Goal: Task Accomplishment & Management: Use online tool/utility

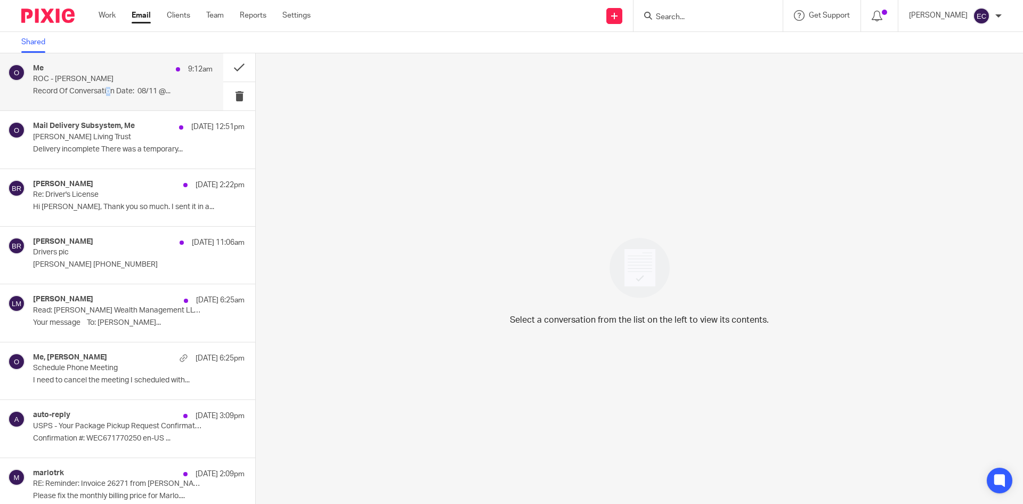
click at [108, 90] on p "Record Of Conversation Date: 08/11 @..." at bounding box center [123, 91] width 180 height 9
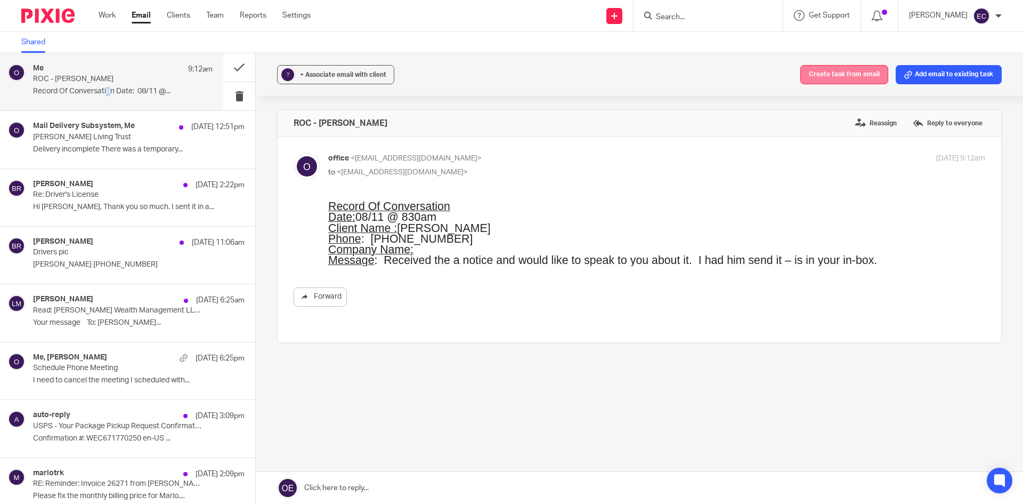
click at [846, 74] on button "Create task from email" at bounding box center [844, 74] width 88 height 19
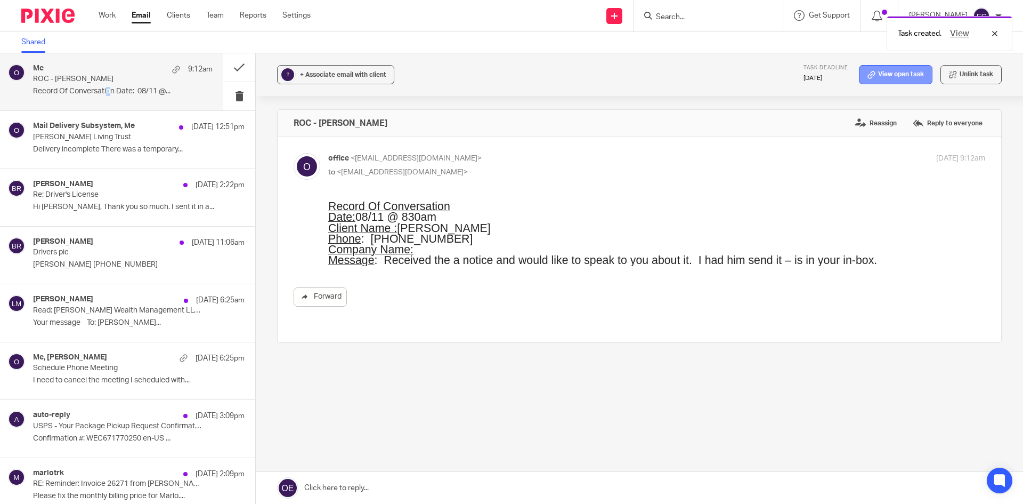
click at [894, 70] on link "View open task" at bounding box center [896, 74] width 74 height 19
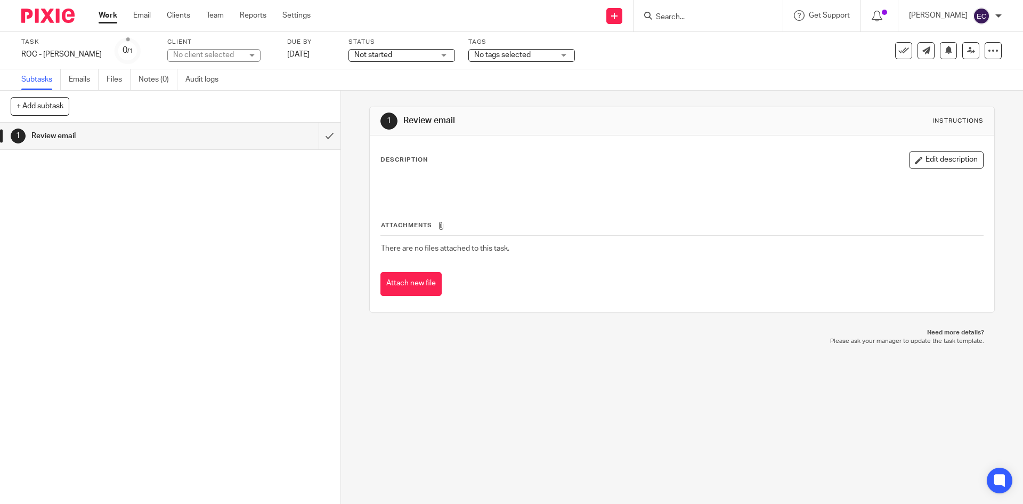
click at [214, 53] on div "No client selected" at bounding box center [207, 55] width 69 height 11
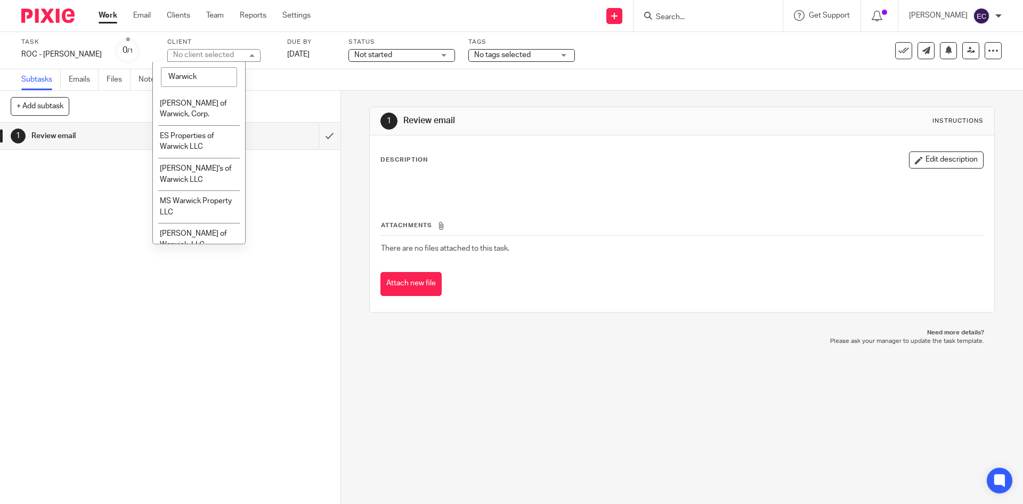
type input "Warwick"
click at [177, 171] on li "Warwick Machine & Tool Co.,Inc." at bounding box center [199, 171] width 92 height 33
